Goal: Task Accomplishment & Management: Complete application form

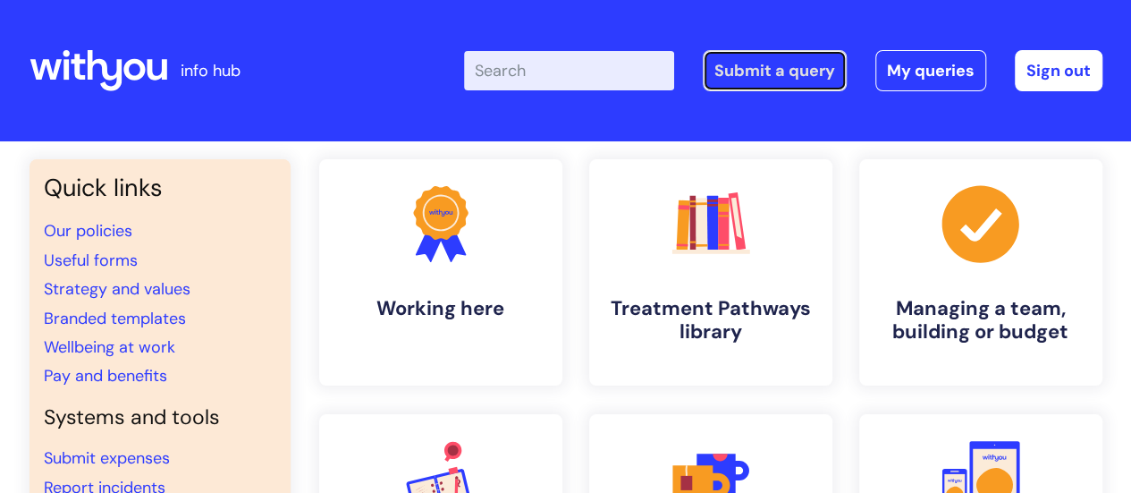
click at [798, 79] on link "Submit a query" at bounding box center [775, 70] width 144 height 41
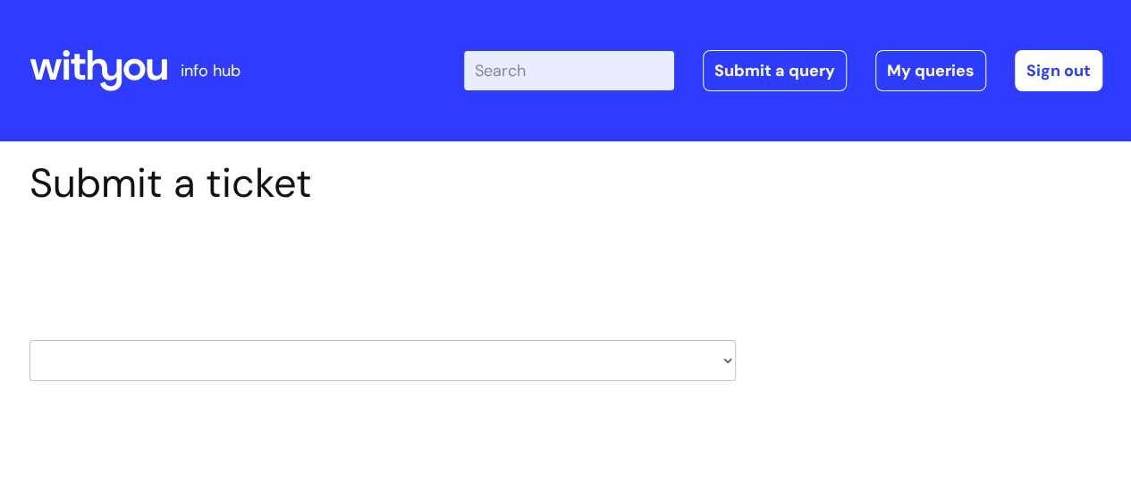
click at [726, 358] on select "HR / People IT and Support Clinical Drug Alerts Finance Accounts Data Support T…" at bounding box center [383, 360] width 706 height 41
select select "hr_/_people"
click at [30, 340] on select "HR / People IT and Support Clinical Drug Alerts Finance Accounts Data Support T…" at bounding box center [383, 360] width 706 height 41
select select "80004157196"
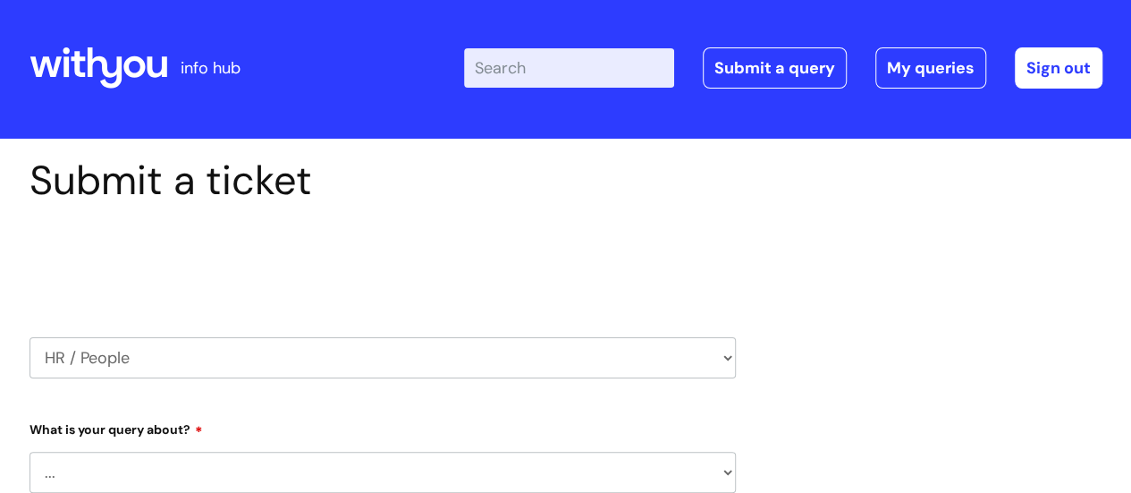
click at [727, 473] on select "... Absence Query Holiday Query Employee change request General HR Query iTrent…" at bounding box center [383, 472] width 706 height 41
select select "Holiday Query"
click at [30, 452] on select "... Absence Query Holiday Query Employee change request General HR Query iTrent…" at bounding box center [383, 472] width 706 height 41
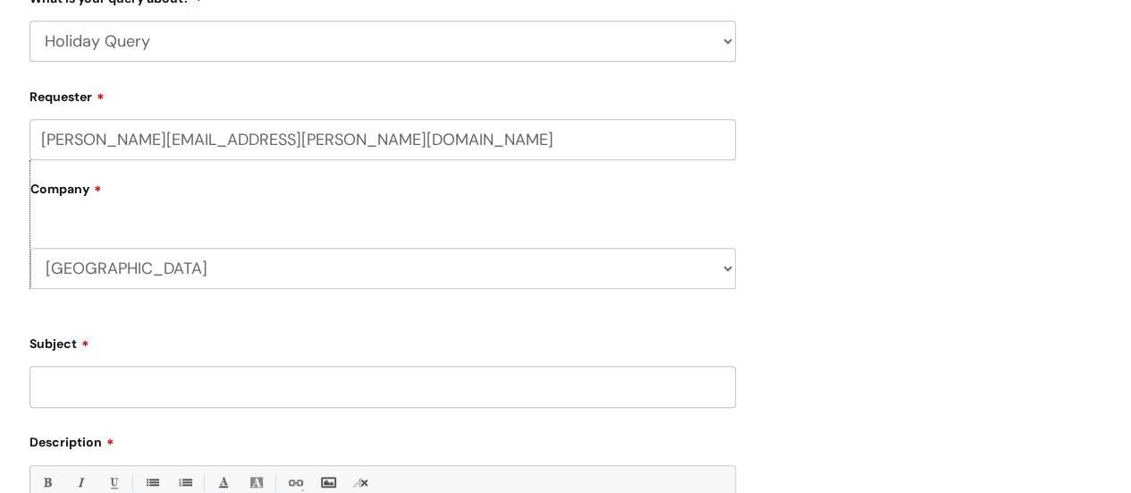
scroll to position [865, 0]
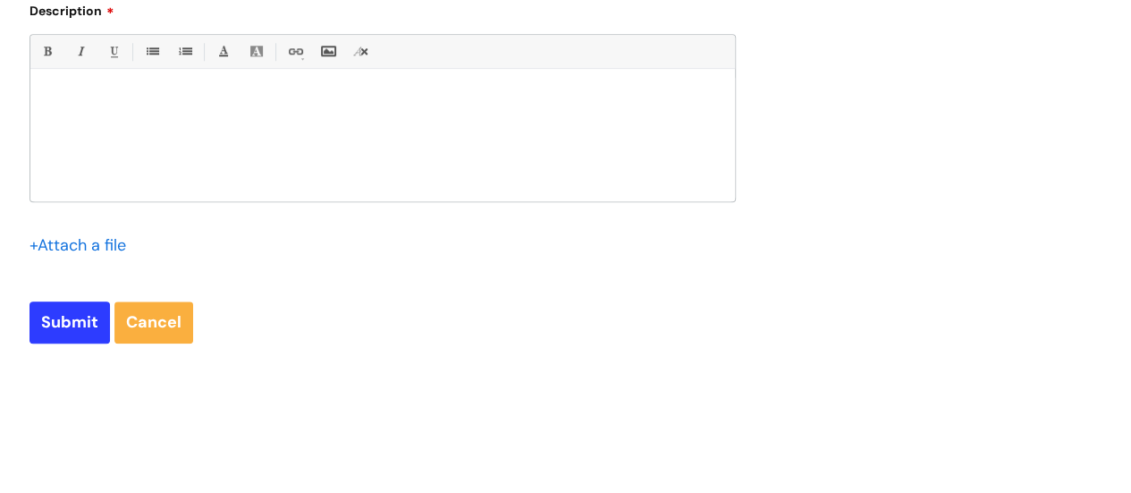
click at [226, 113] on div at bounding box center [382, 139] width 705 height 123
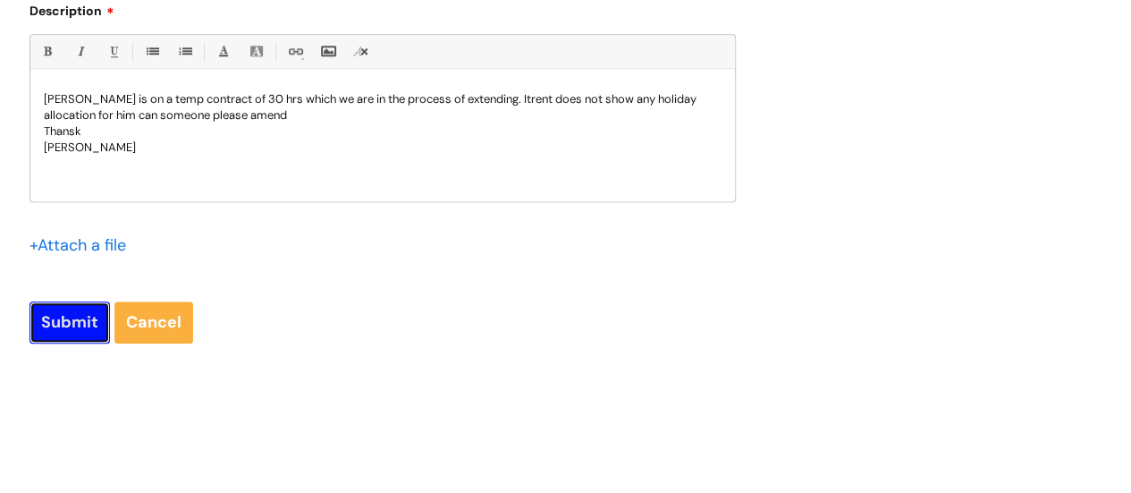
click at [64, 313] on input "Submit" at bounding box center [70, 321] width 80 height 41
click at [78, 324] on input "Submit" at bounding box center [70, 322] width 80 height 41
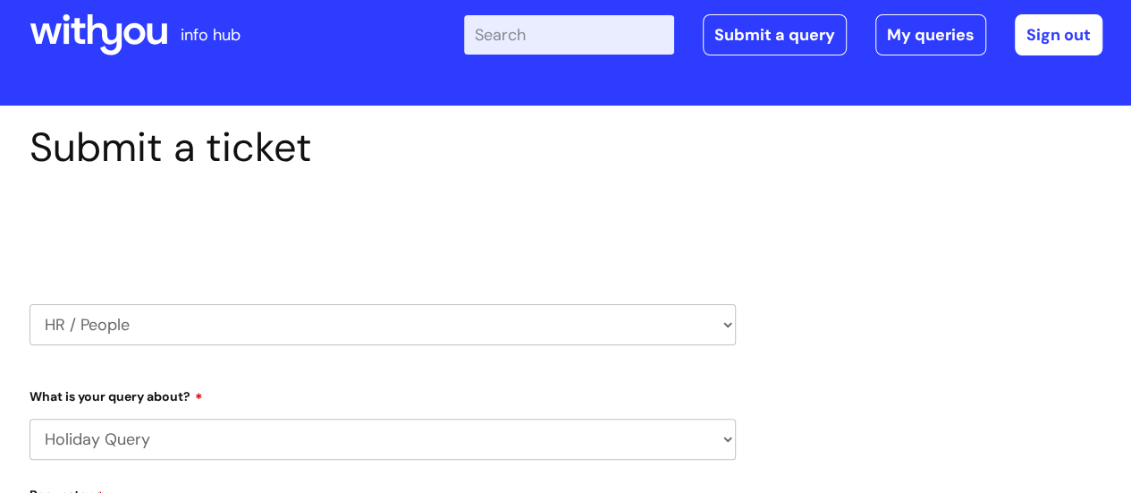
scroll to position [467, 0]
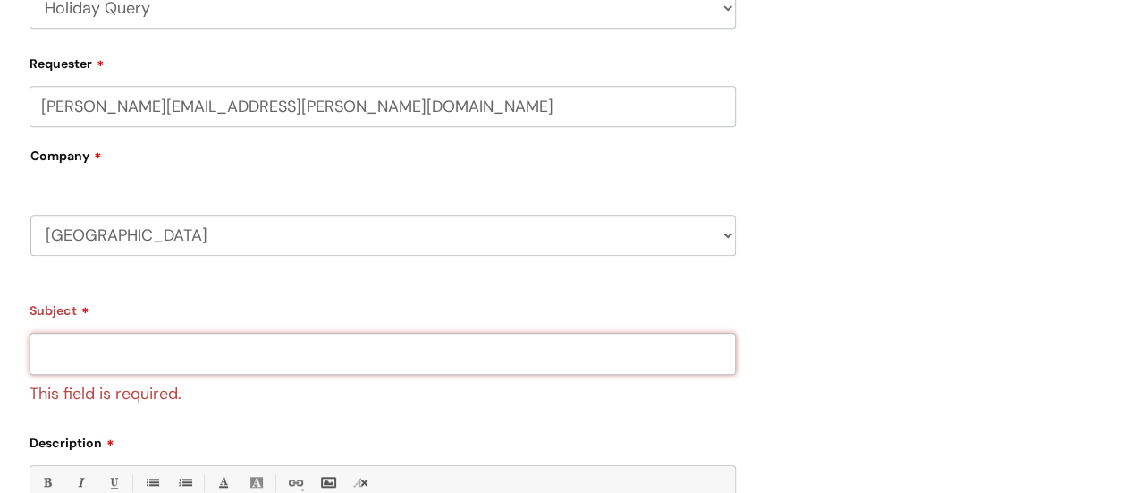
click at [327, 356] on input "Subject" at bounding box center [383, 353] width 706 height 41
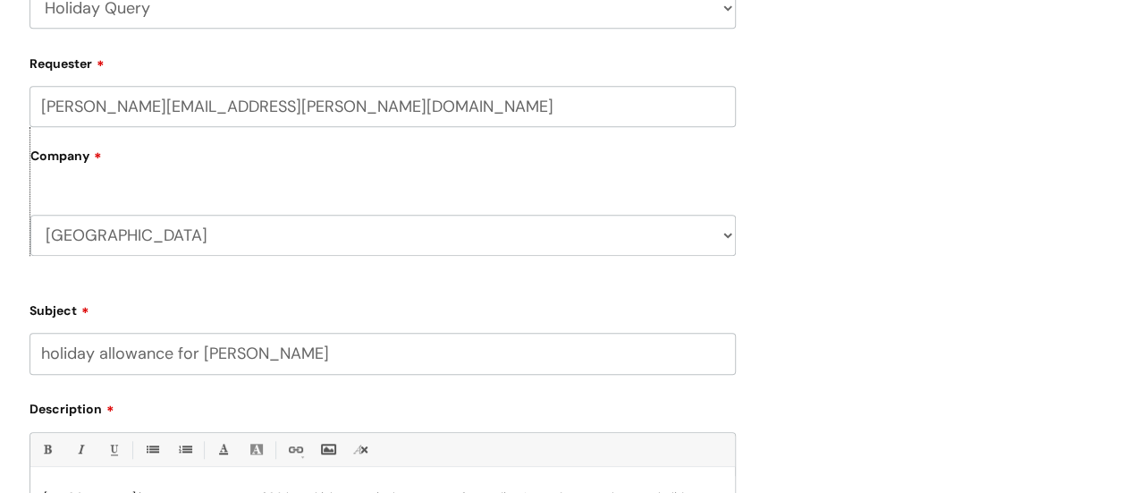
scroll to position [898, 0]
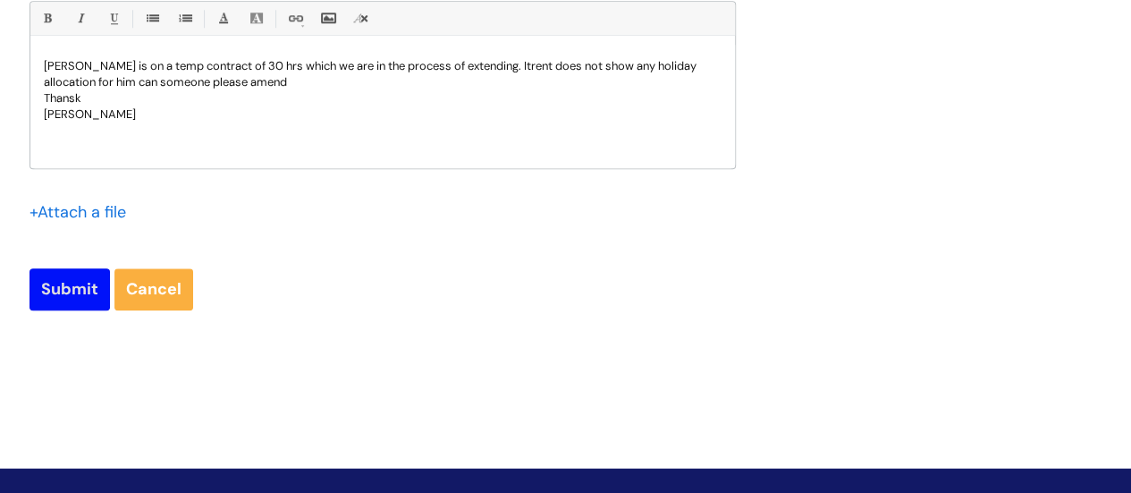
type input "holiday allowance for [PERSON_NAME]"
click at [75, 293] on input "Submit" at bounding box center [70, 288] width 80 height 41
type input "Please Wait..."
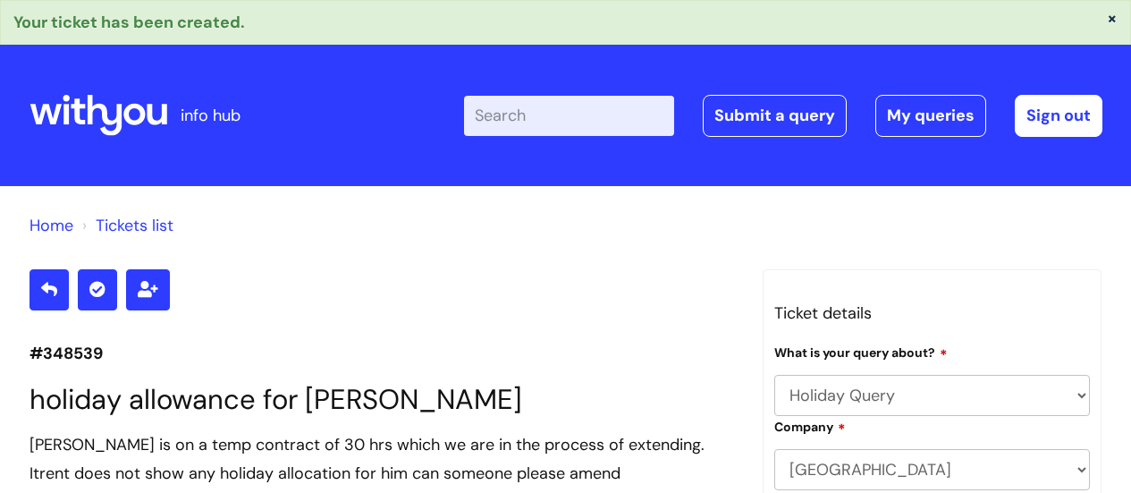
select select "Holiday Query"
